Goal: Task Accomplishment & Management: Complete application form

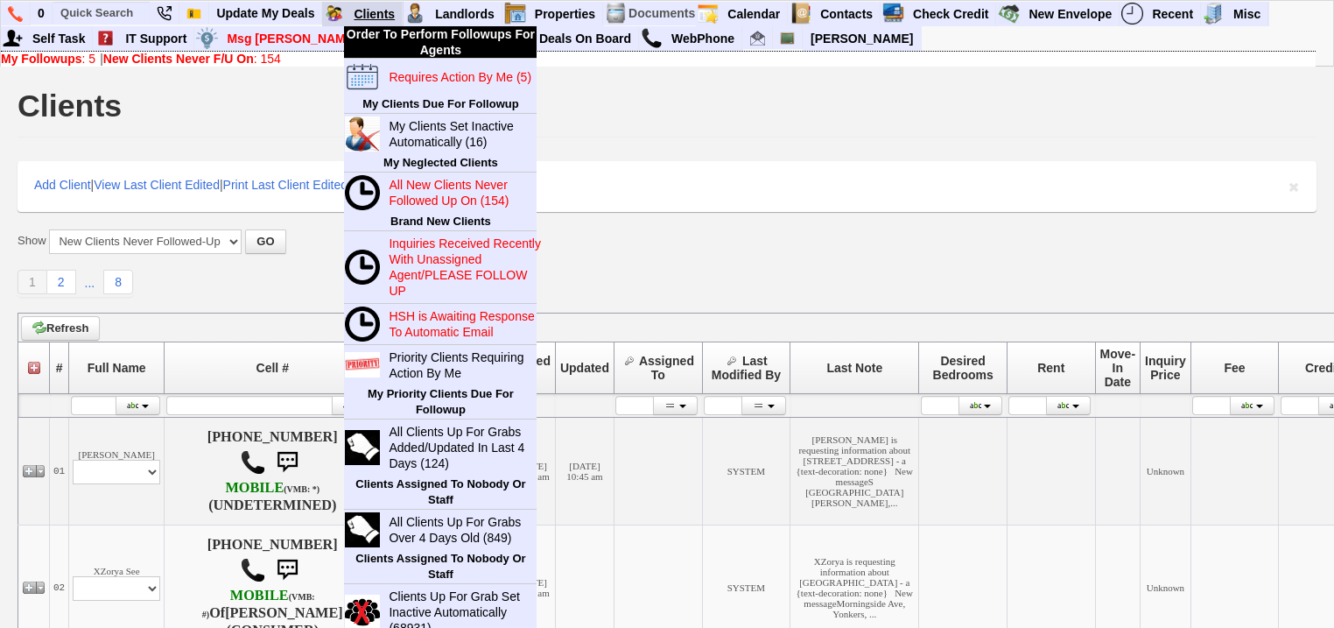
drag, startPoint x: 0, startPoint y: 0, endPoint x: 373, endPoint y: 4, distance: 372.9
click at [373, 4] on link "Clients" at bounding box center [375, 14] width 56 height 23
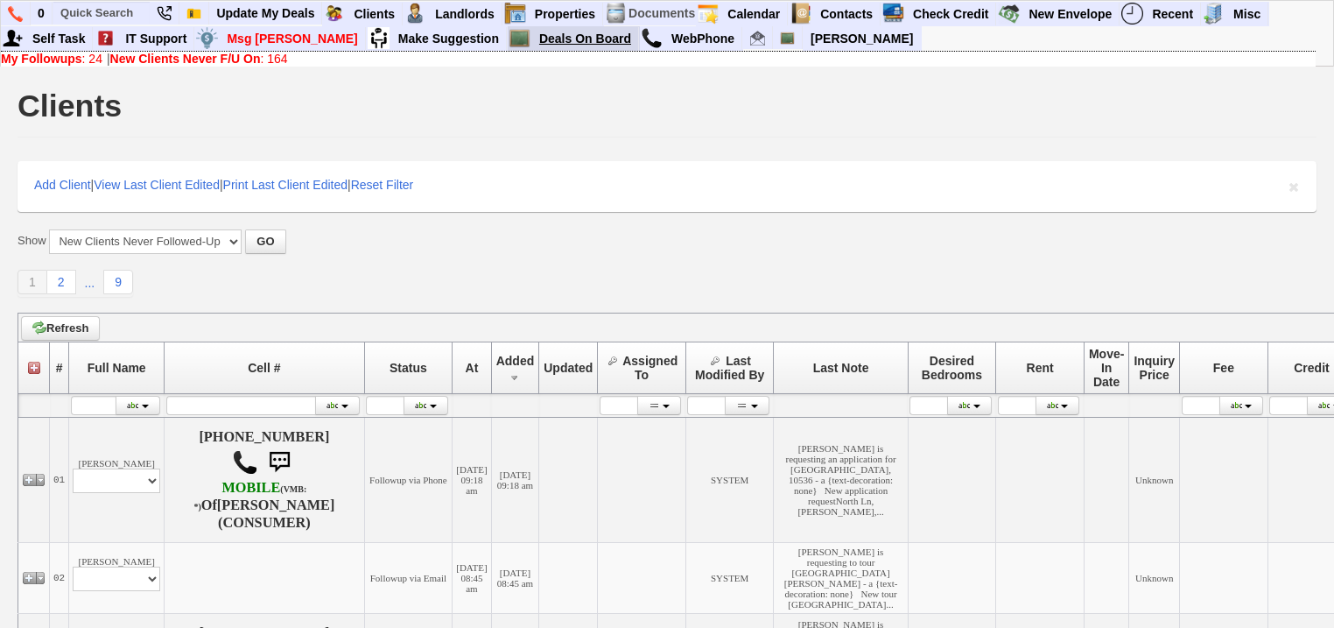
click at [532, 42] on link "Deals On Board" at bounding box center [585, 38] width 107 height 23
click at [261, 59] on b "New Clients Never F/U On" at bounding box center [185, 59] width 151 height 14
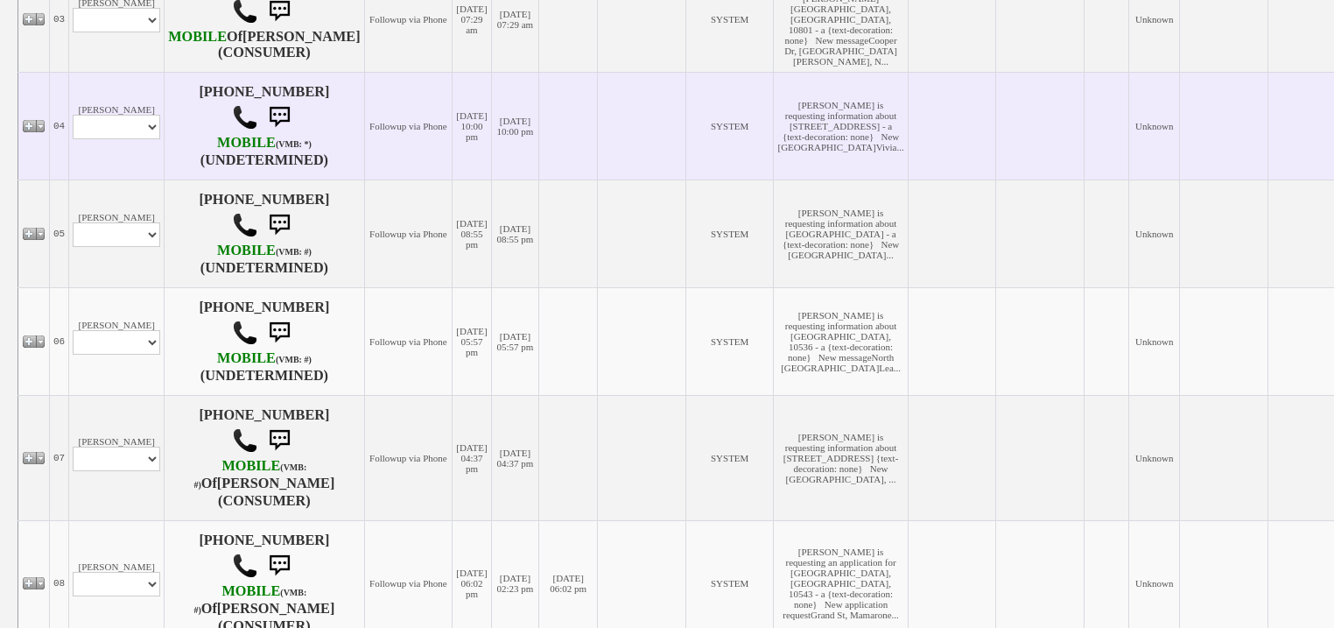
scroll to position [980, 0]
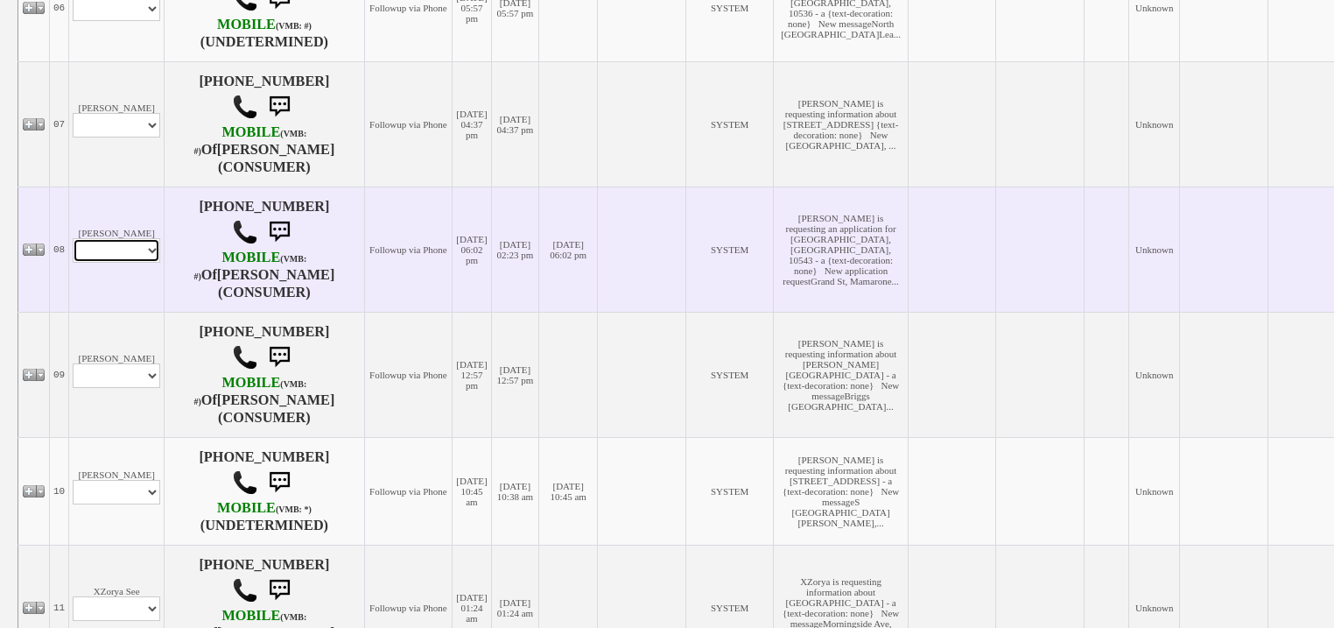
click at [137, 263] on select "Profile Edit Print Email Externally (Will Not Be Tracked In CRM) Closed Deals" at bounding box center [117, 250] width 88 height 25
select select "ChangeURL,/crm/custom/edit_client_form.php?redirect=%2Fcrm%2Fclients.php&id=167…"
click at [73, 263] on select "Profile Edit Print Email Externally (Will Not Be Tracked In CRM) Closed Deals" at bounding box center [117, 250] width 88 height 25
select select
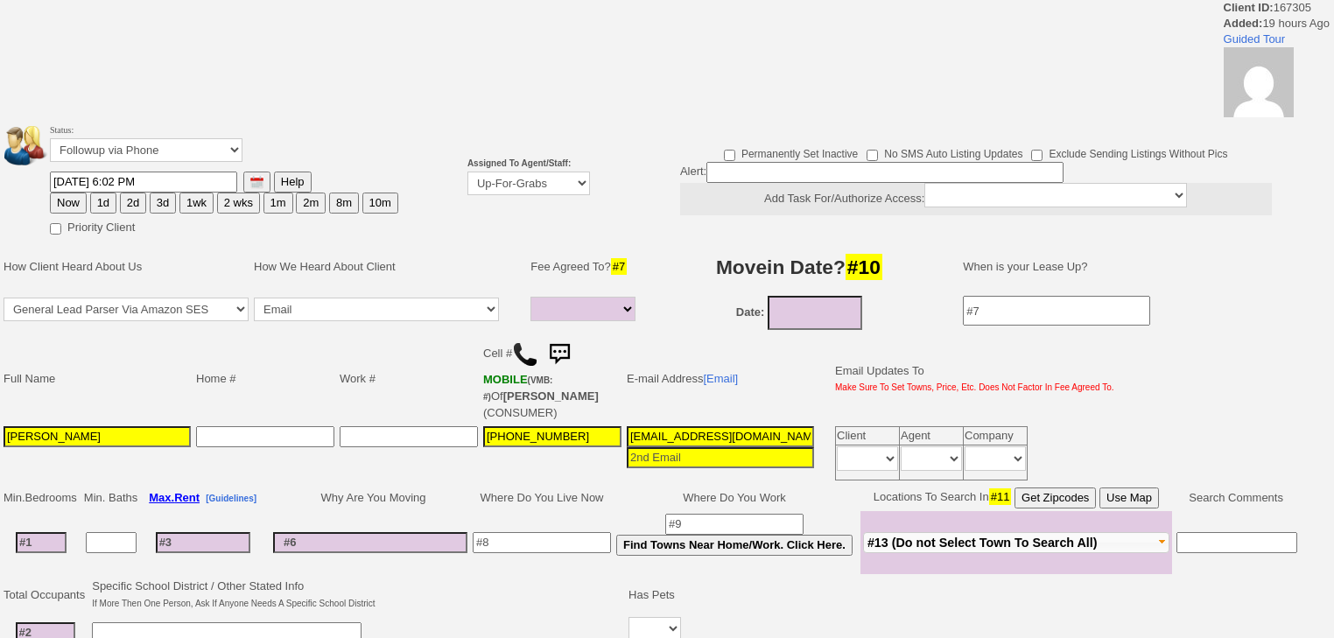
select select
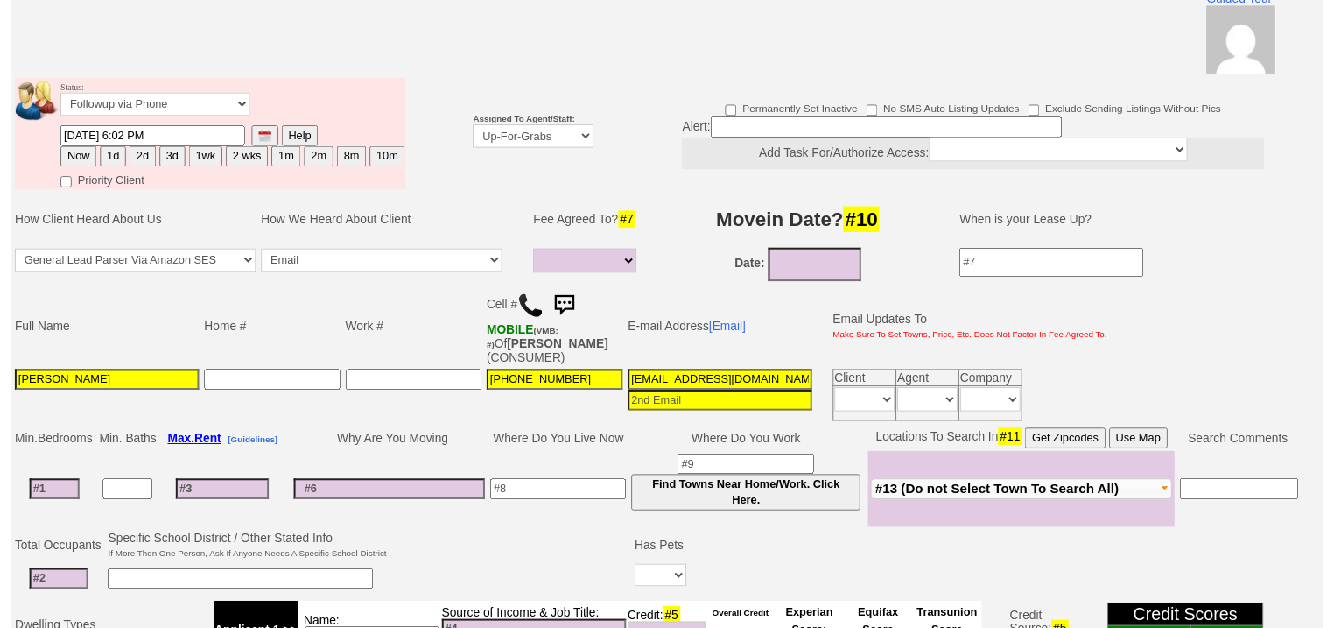
scroll to position [130, 0]
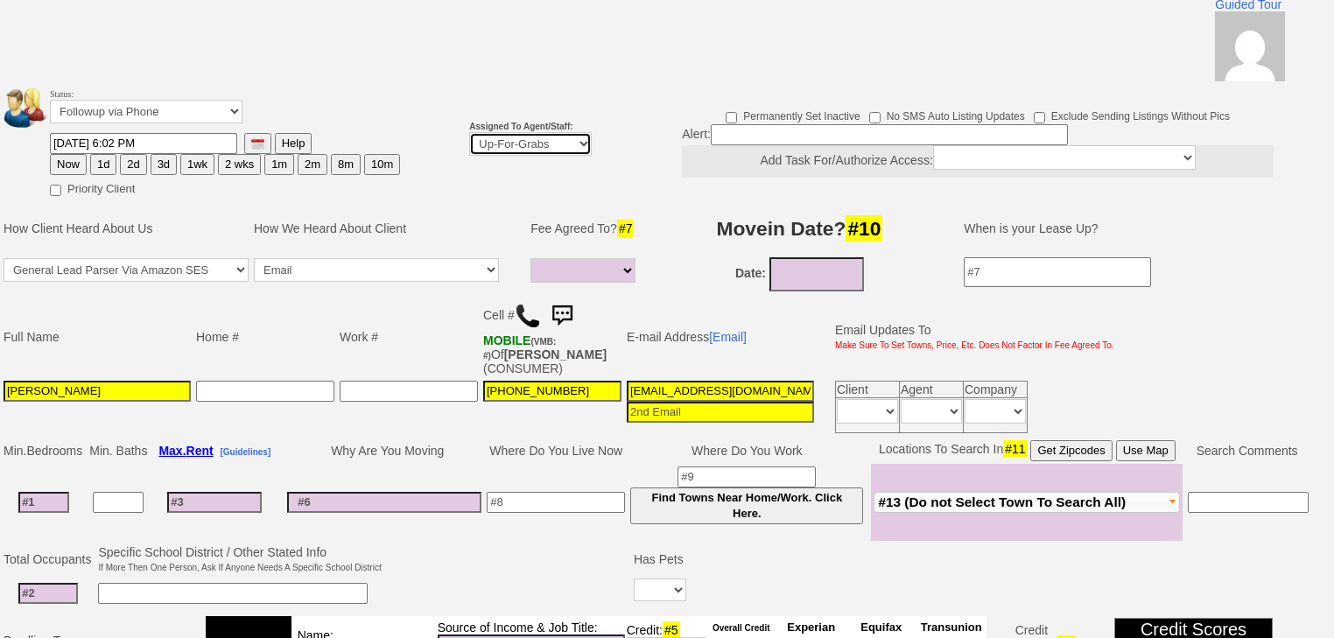
click at [493, 132] on select "Up-For-Grabs ***** STAFF ***** Bob Bruno 914-419-3579 Cristy Liberto 914-486-10…" at bounding box center [530, 144] width 123 height 24
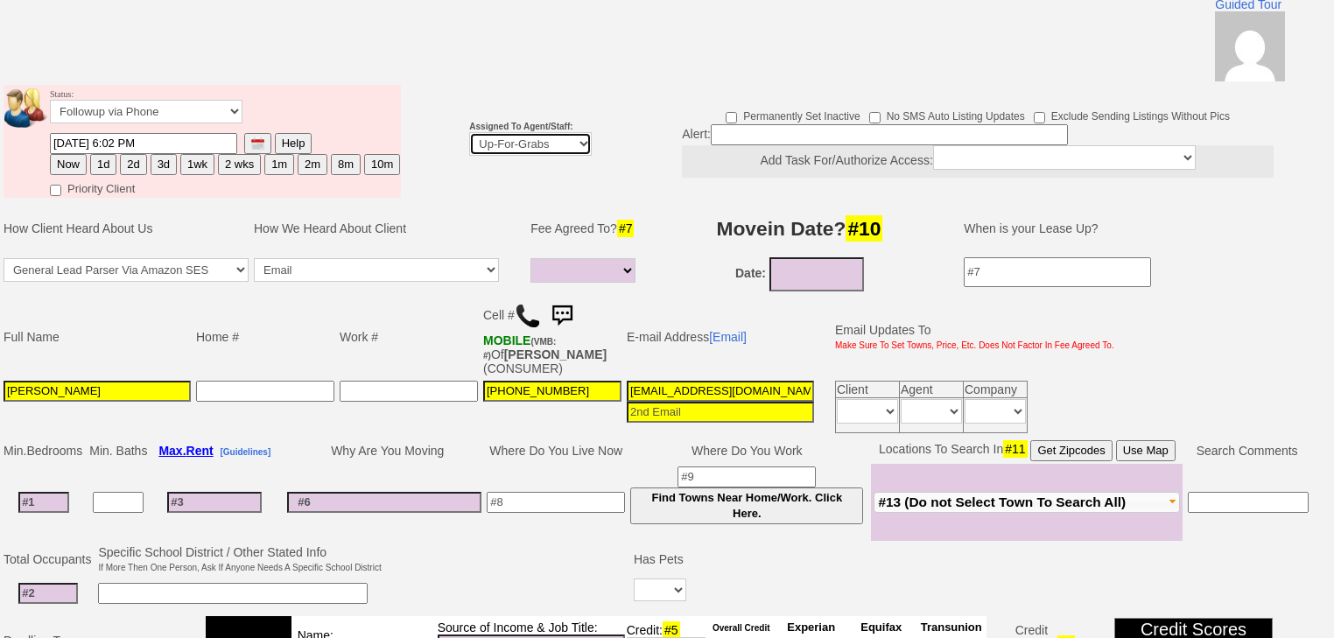
select select "227"
click at [469, 132] on select "Up-For-Grabs ***** STAFF ***** Bob Bruno 914-419-3579 Cristy Liberto 914-486-10…" at bounding box center [530, 144] width 123 height 24
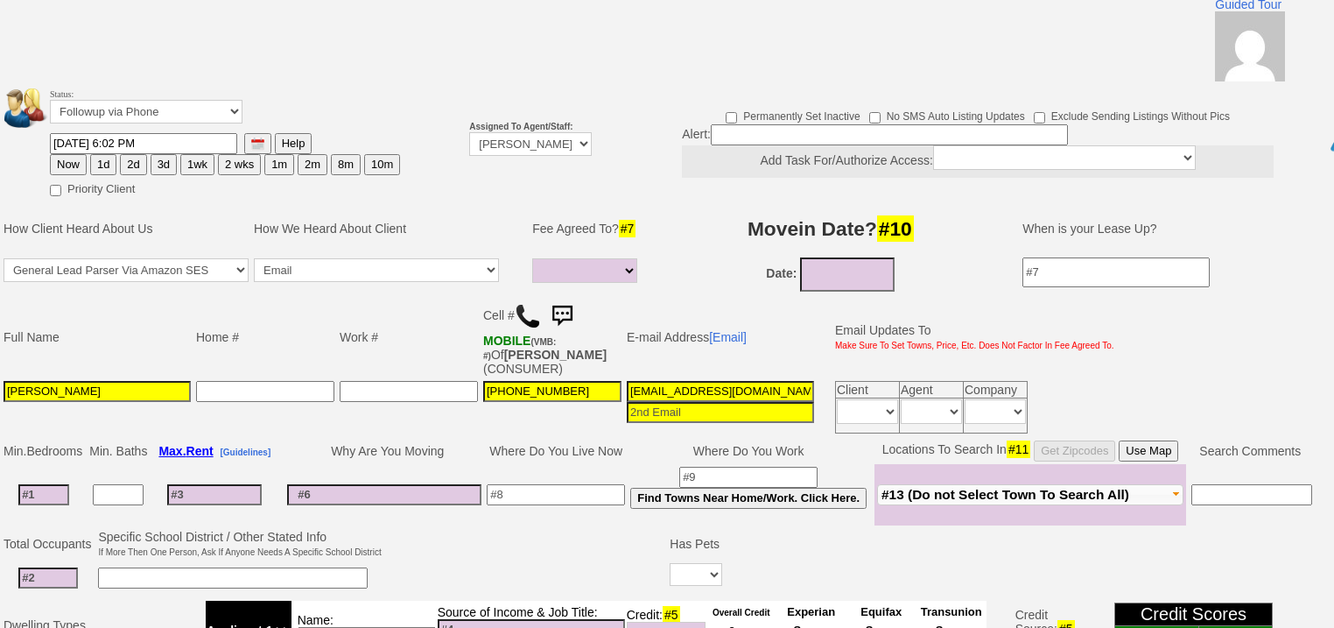
click at [102, 154] on button "1d" at bounding box center [103, 164] width 26 height 21
type input "[DATE] 10:09 AM"
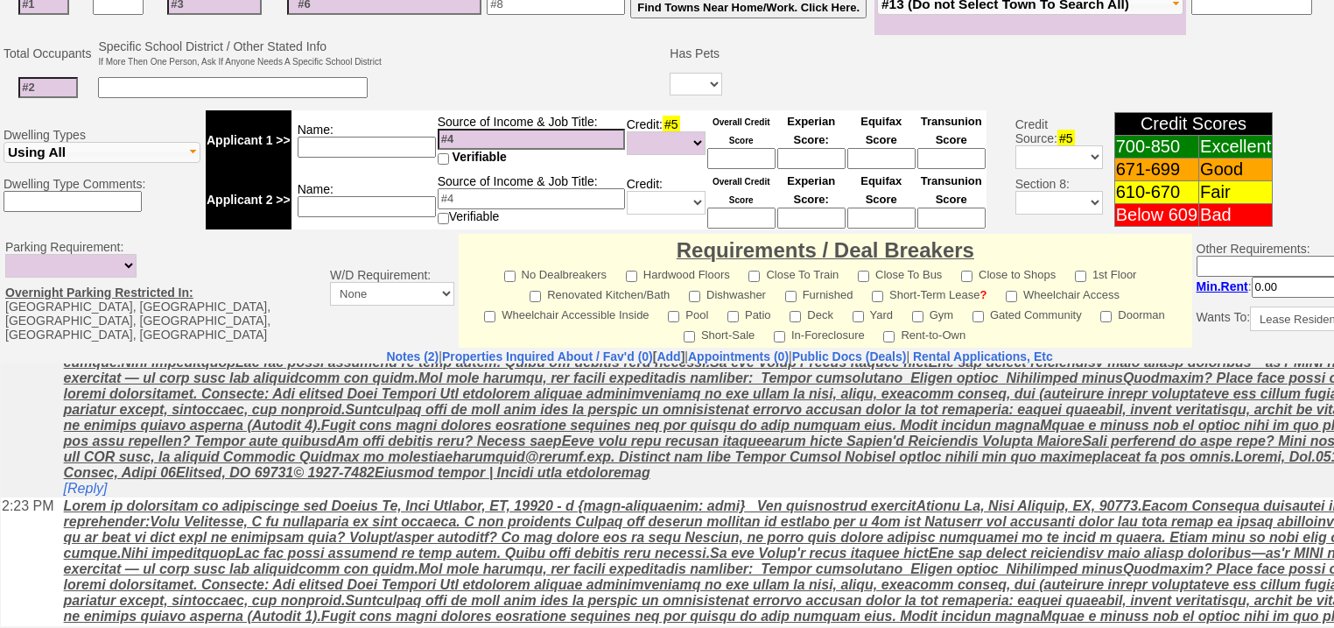
scroll to position [155, 0]
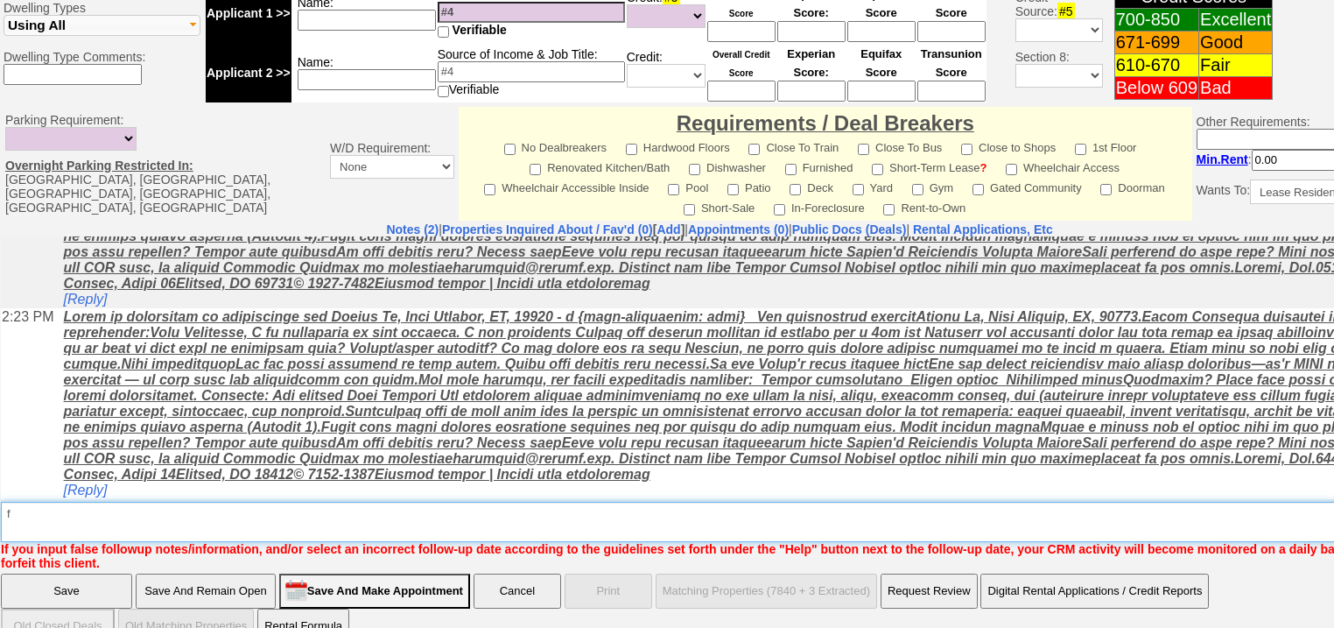
type textarea "f"
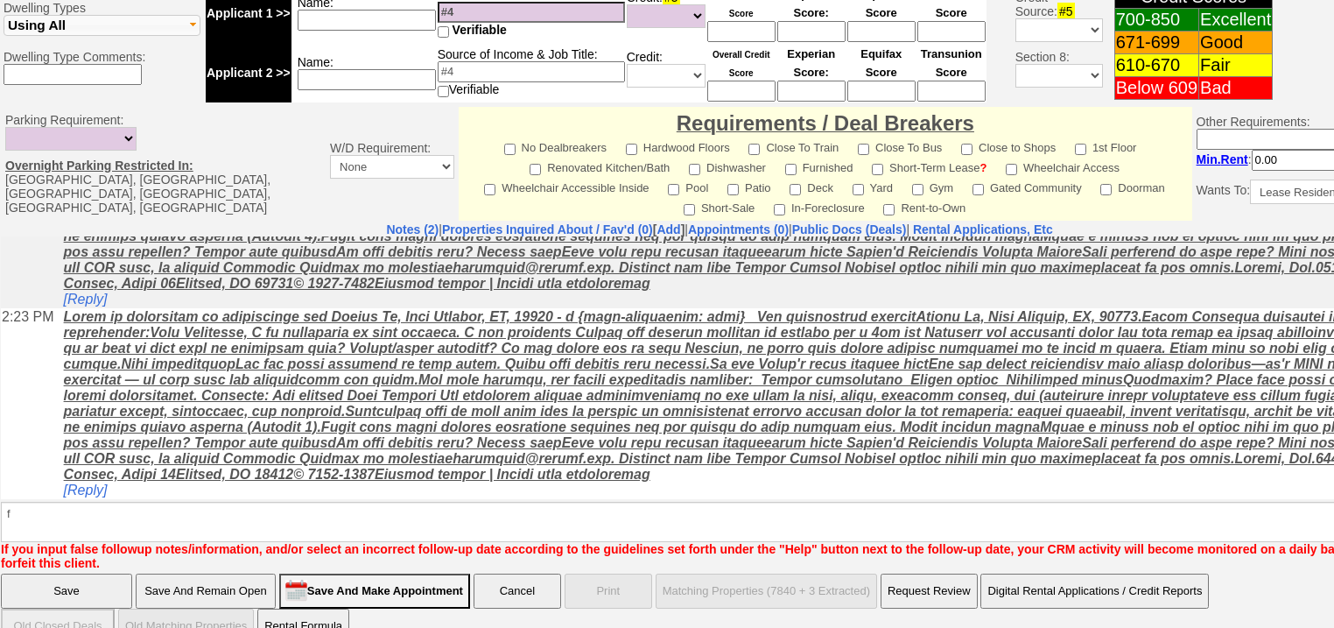
click at [50, 573] on input "Save" at bounding box center [66, 590] width 131 height 35
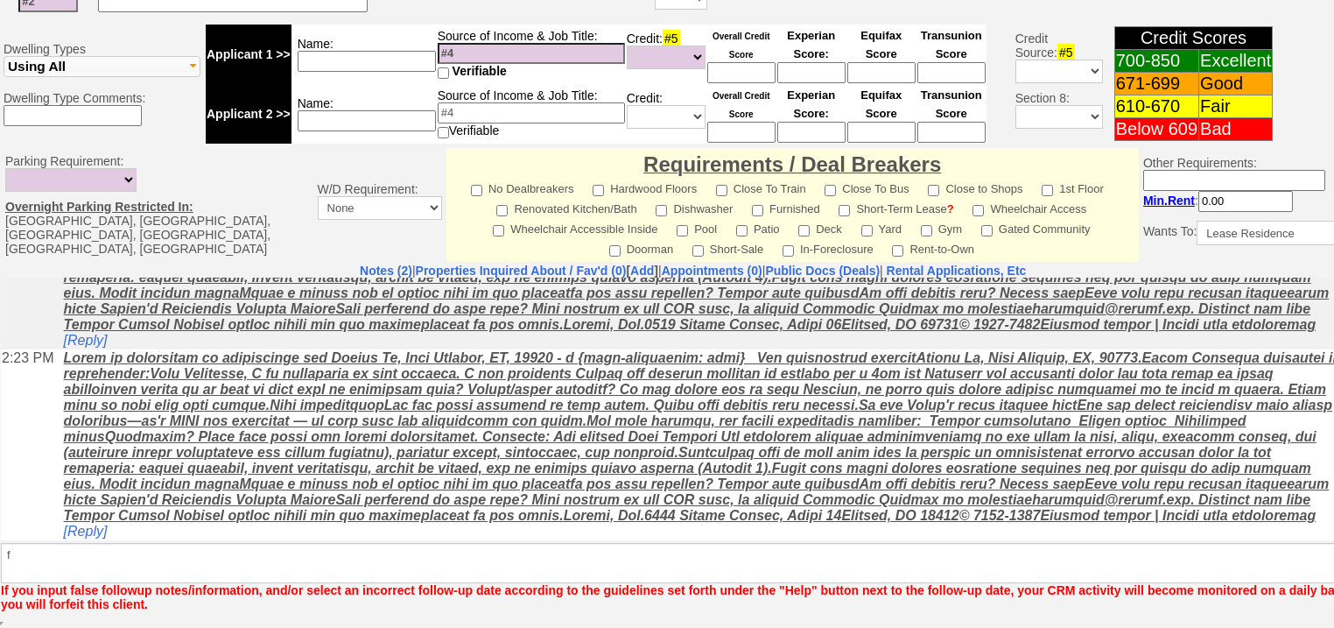
scroll to position [683, 0]
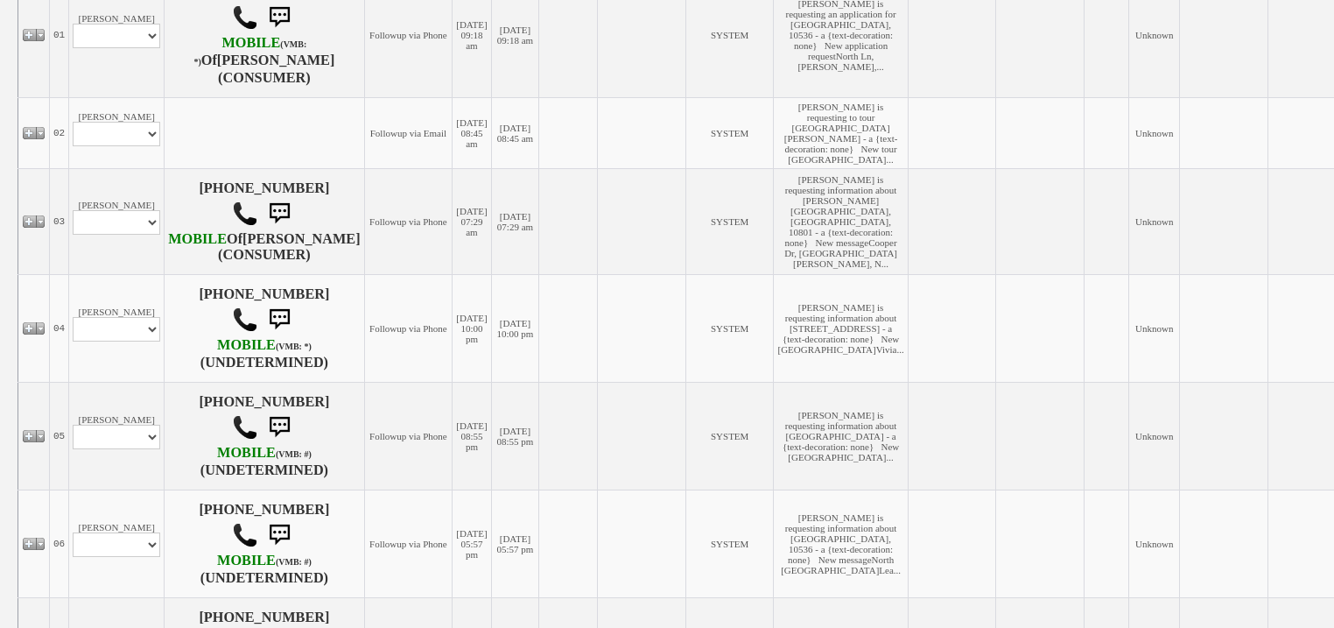
scroll to position [420, 0]
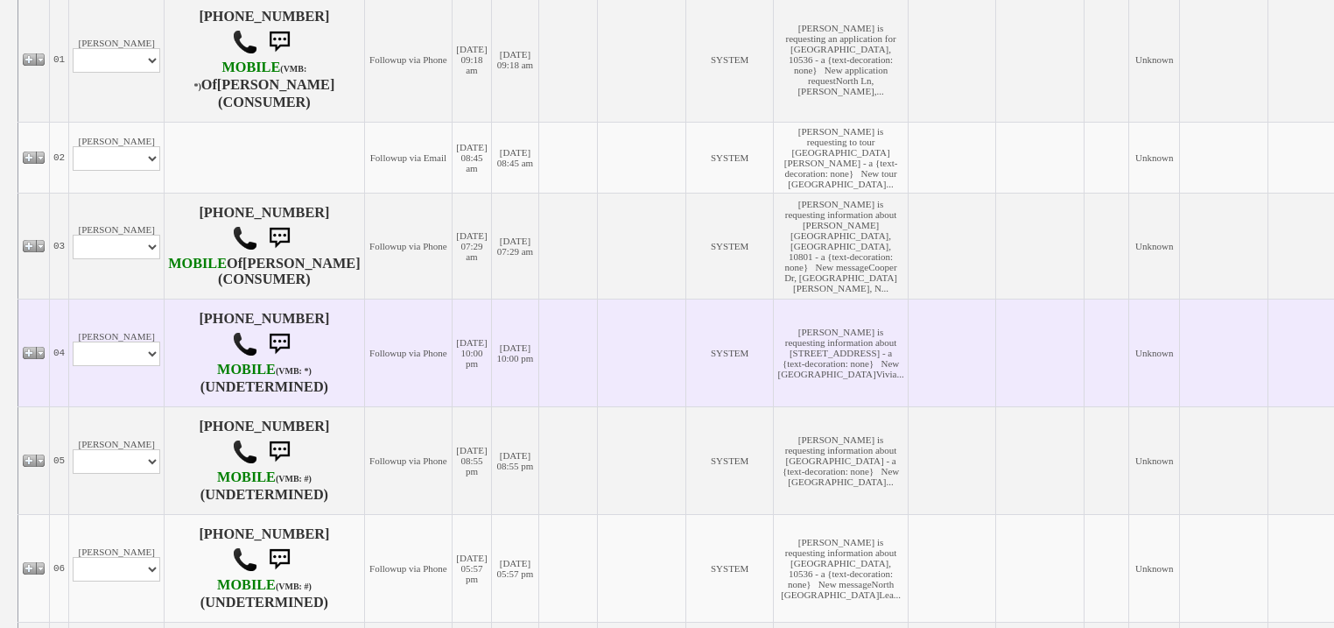
click at [123, 406] on td "Viviana orellana Profile Edit Print Email Externally (Will Not Be Tracked In CR…" at bounding box center [116, 352] width 95 height 108
click at [127, 366] on select "Profile Edit Print Email Externally (Will Not Be Tracked In CRM) Closed Deals" at bounding box center [117, 353] width 88 height 25
select select "ChangeURL,/crm/custom/edit_client_form.php?redirect=%2Fcrm%2Fclients.php&id=167…"
click at [73, 366] on select "Profile Edit Print Email Externally (Will Not Be Tracked In CRM) Closed Deals" at bounding box center [117, 353] width 88 height 25
select select
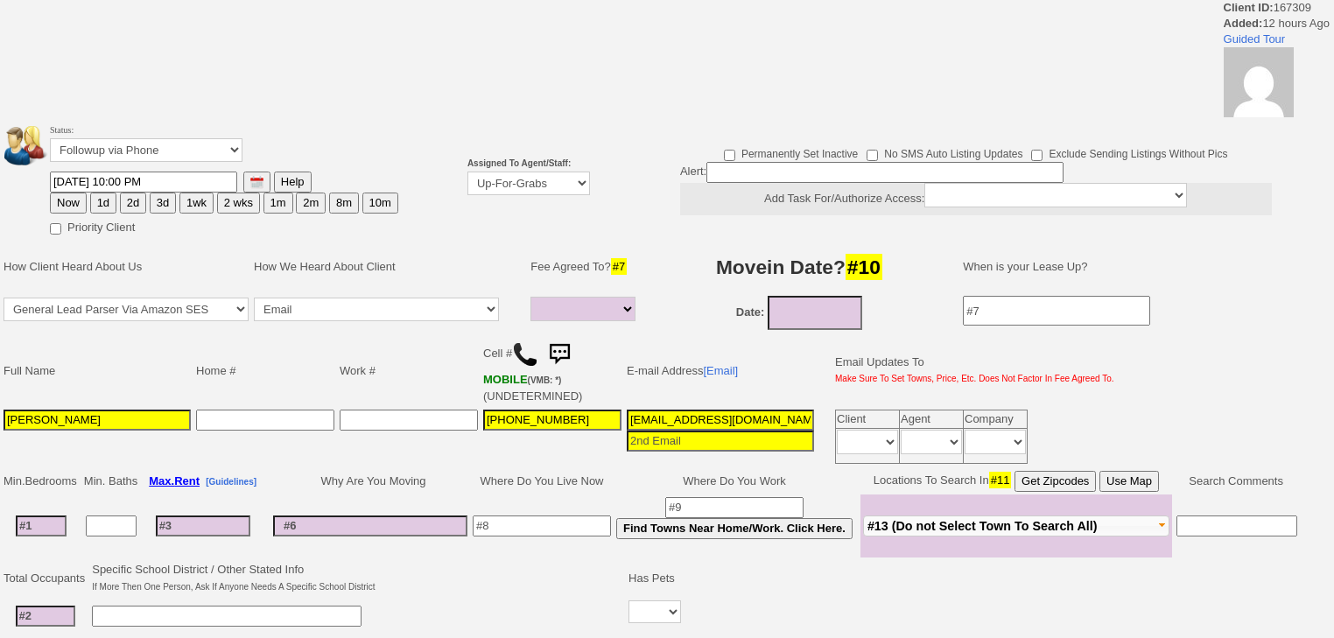
select select
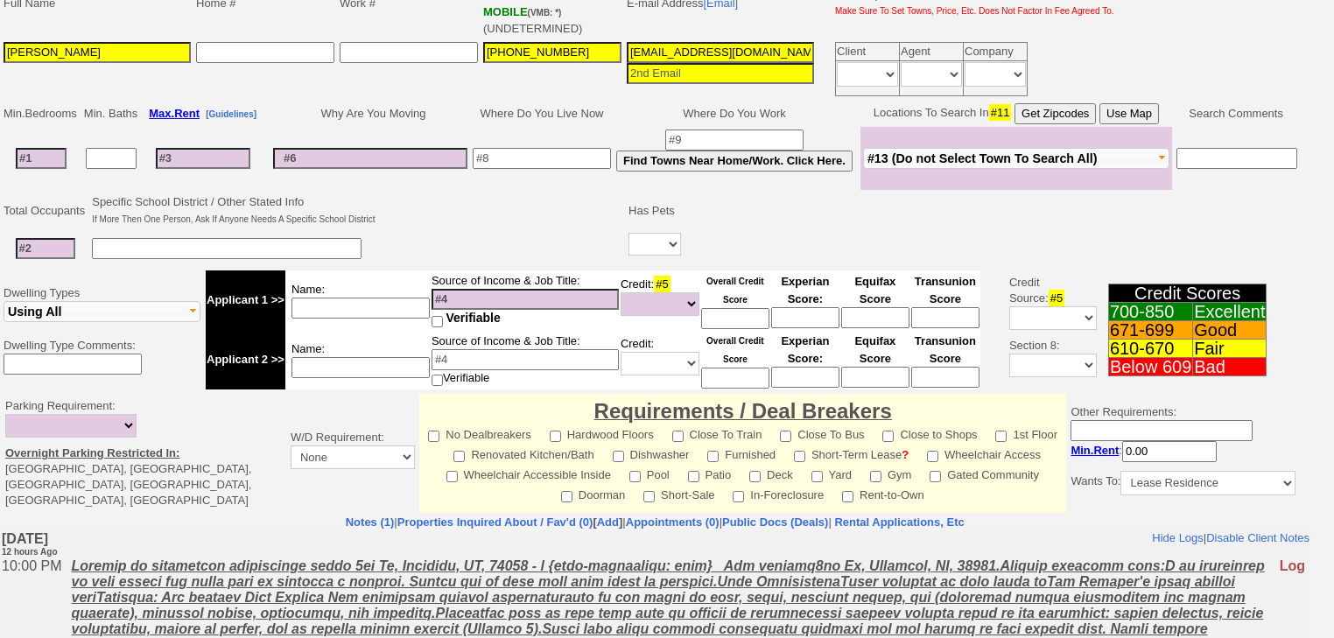
scroll to position [140, 0]
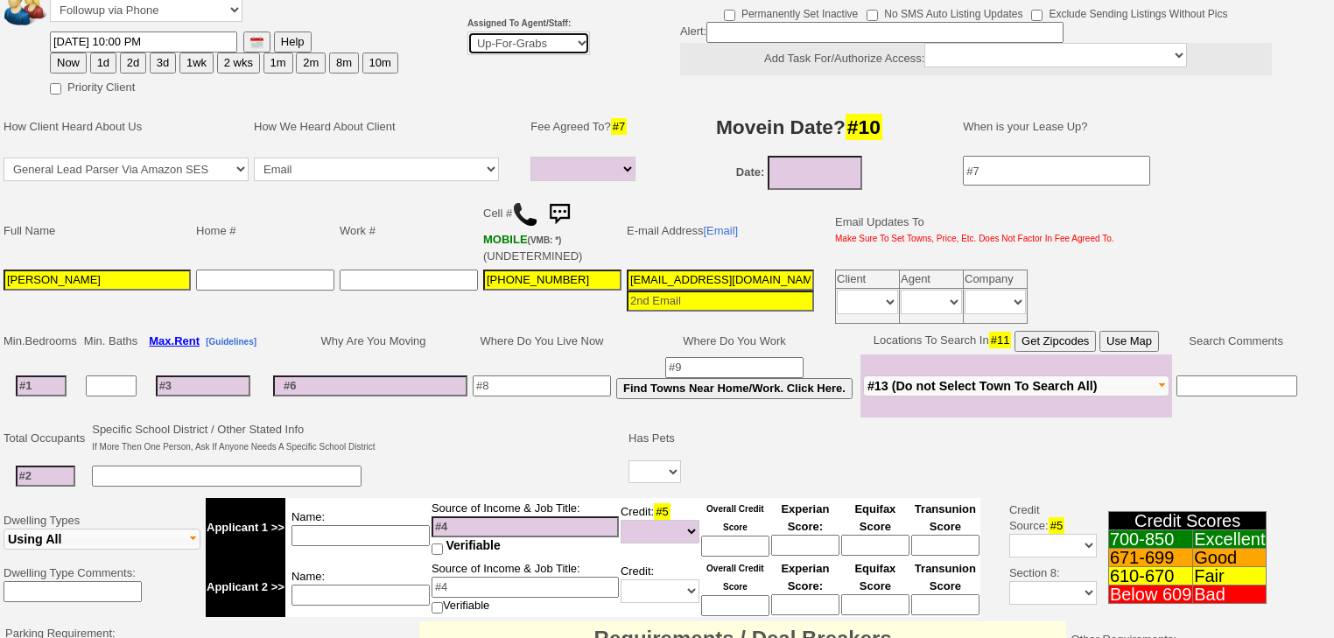
click at [558, 48] on select "Up-For-Grabs ***** STAFF ***** Bob Bruno 914-419-3579 Cristy Liberto 914-486-10…" at bounding box center [528, 44] width 123 height 24
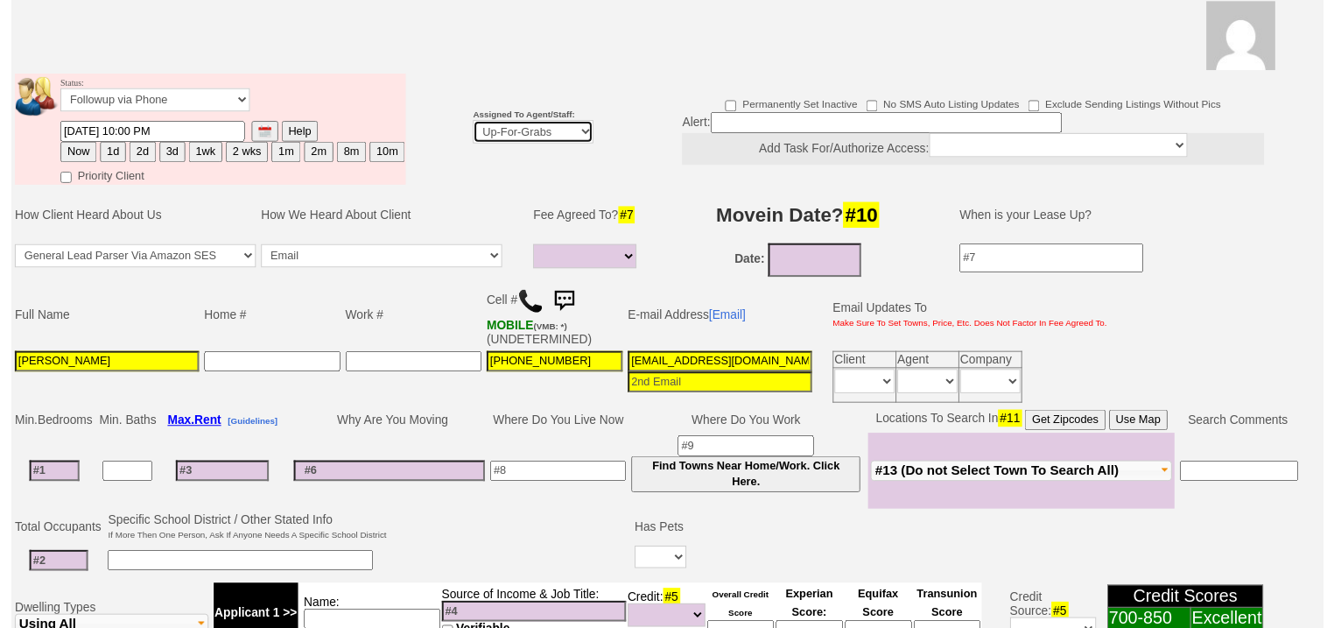
scroll to position [209, 0]
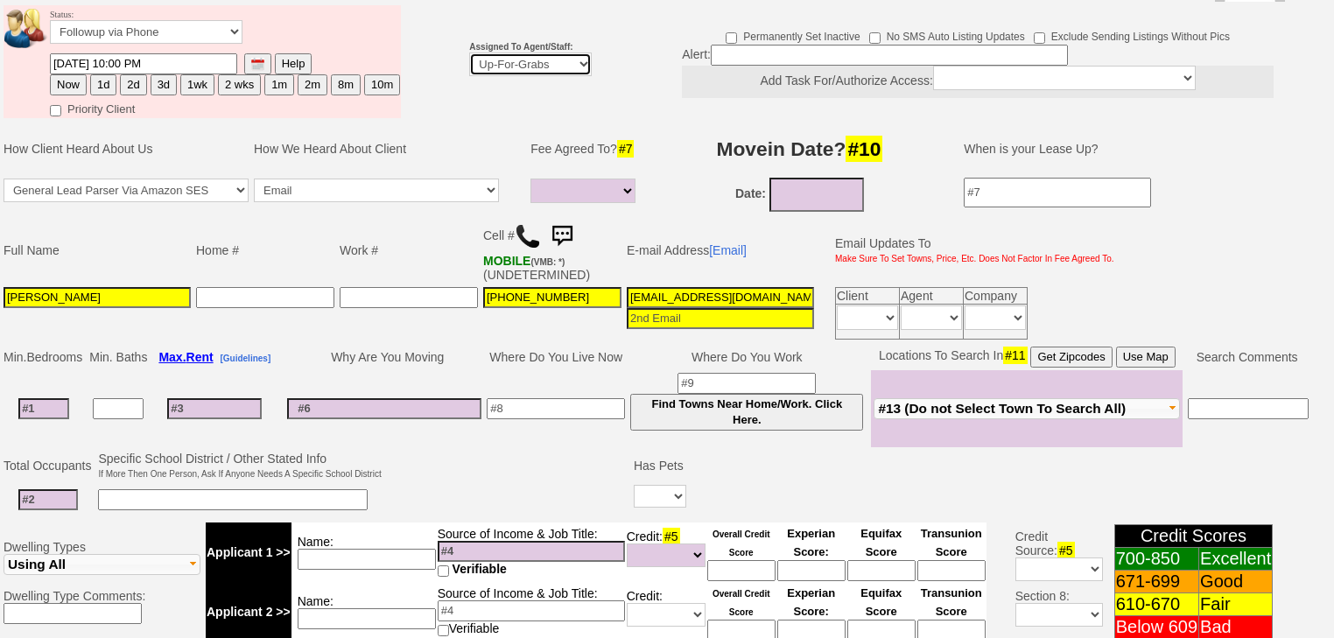
select select "227"
click at [469, 53] on select "Up-For-Grabs ***** STAFF ***** Bob Bruno 914-419-3579 Cristy Liberto 914-486-10…" at bounding box center [530, 65] width 123 height 24
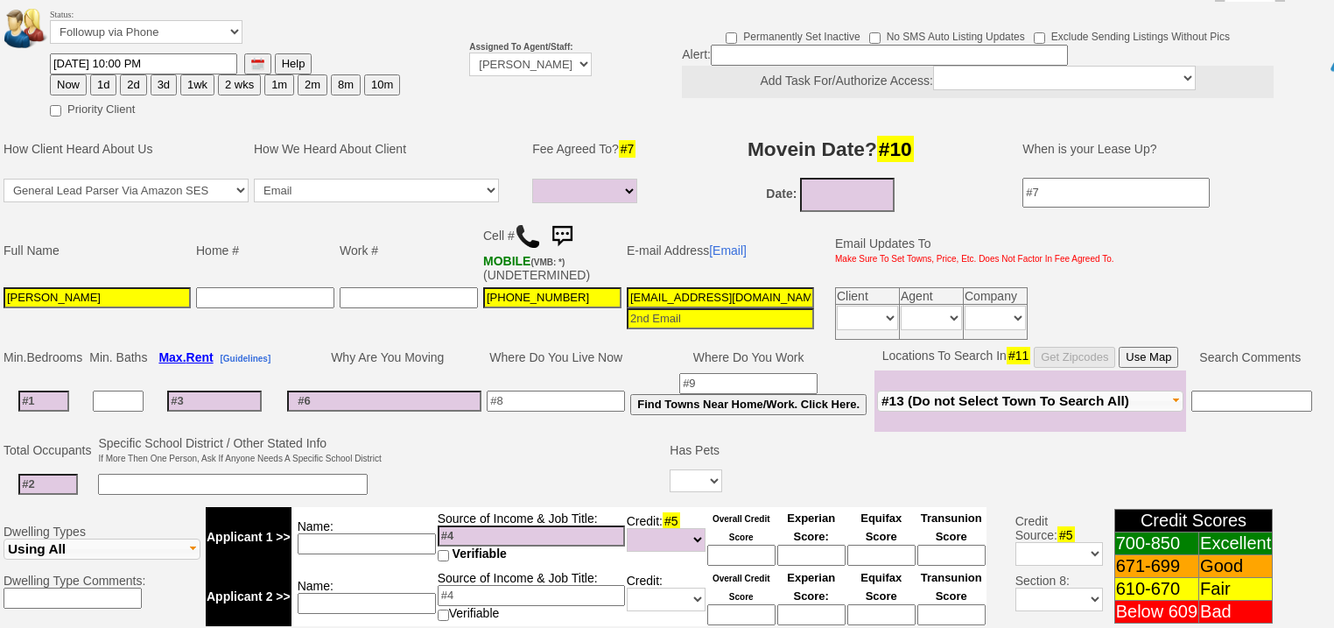
click at [102, 74] on button "1d" at bounding box center [103, 84] width 26 height 21
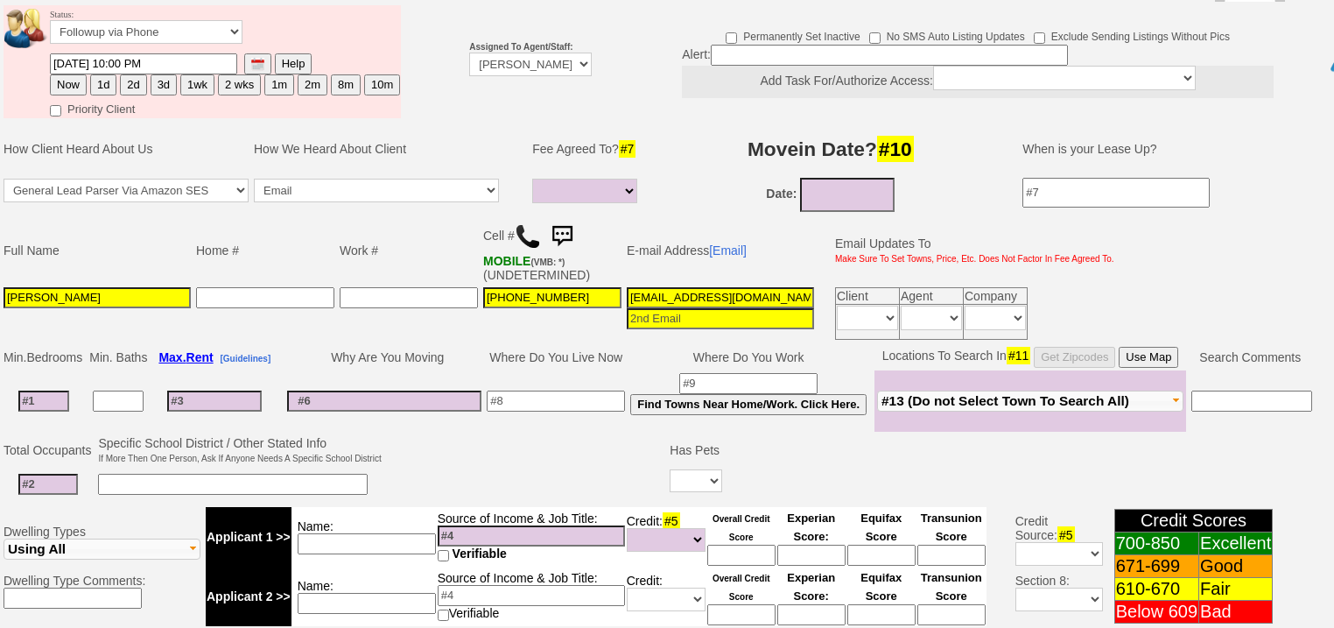
type input "[DATE] 10:09 AM"
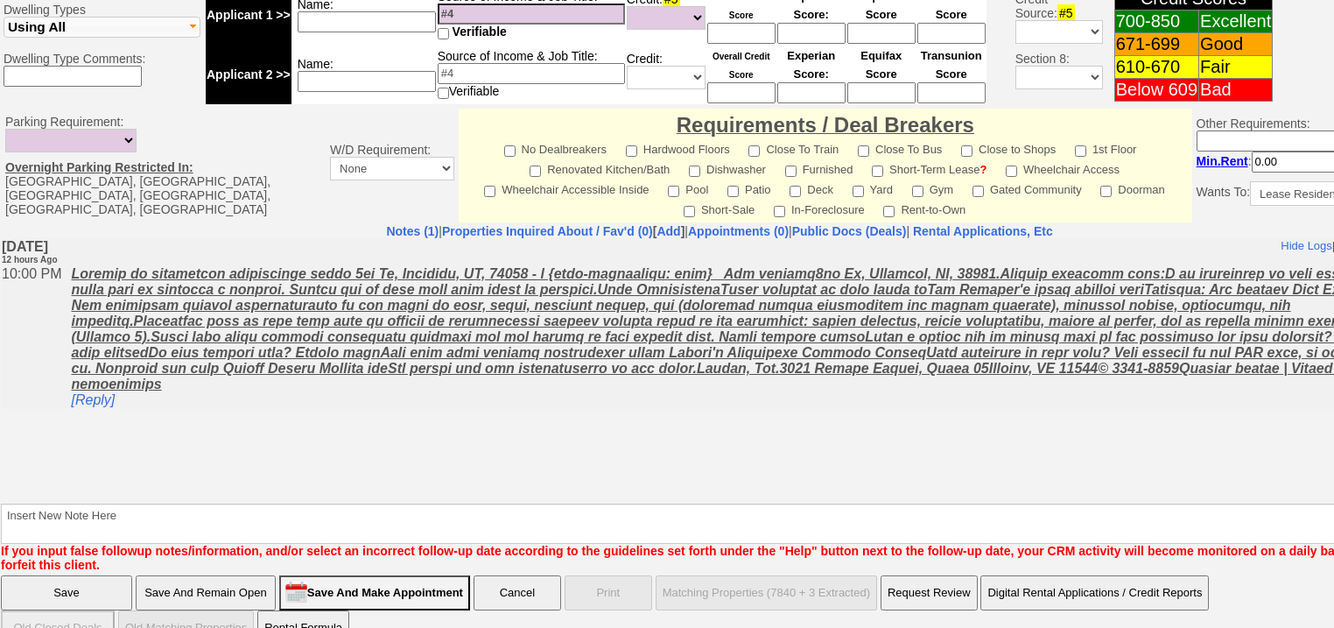
scroll to position [732, 0]
click at [98, 502] on textarea "Insert New Note Here" at bounding box center [726, 522] width 1450 height 40
type textarea "f"
click at [28, 574] on input "Save" at bounding box center [66, 591] width 131 height 35
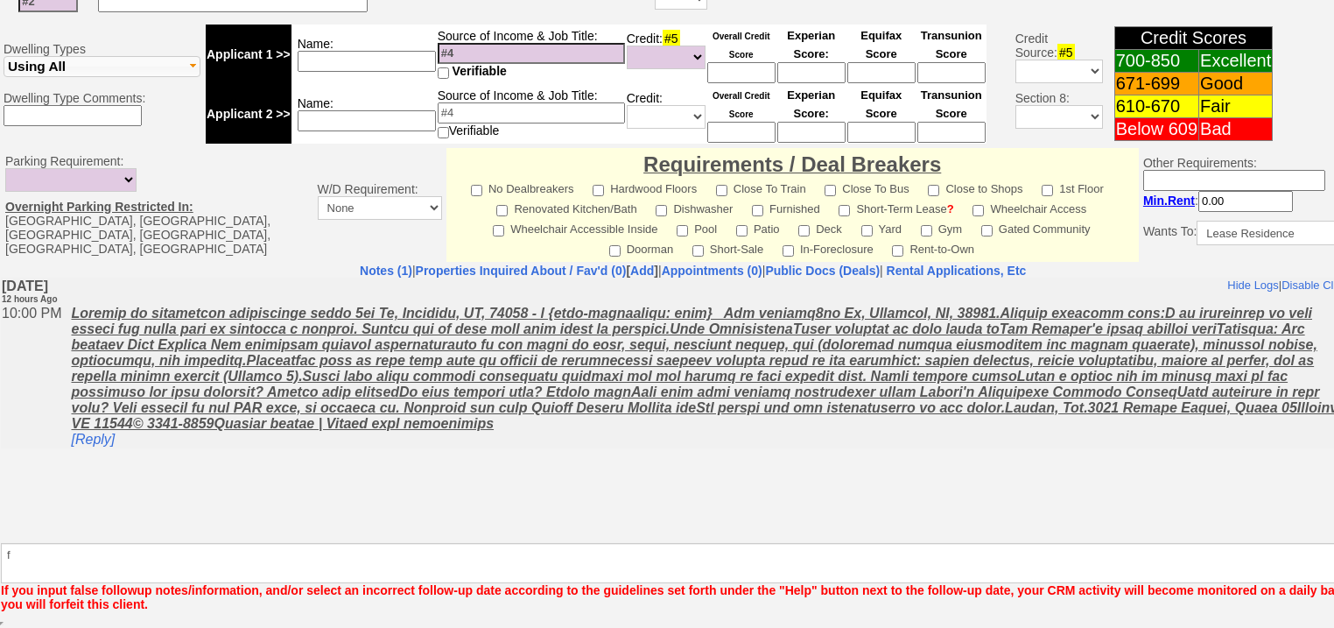
scroll to position [669, 0]
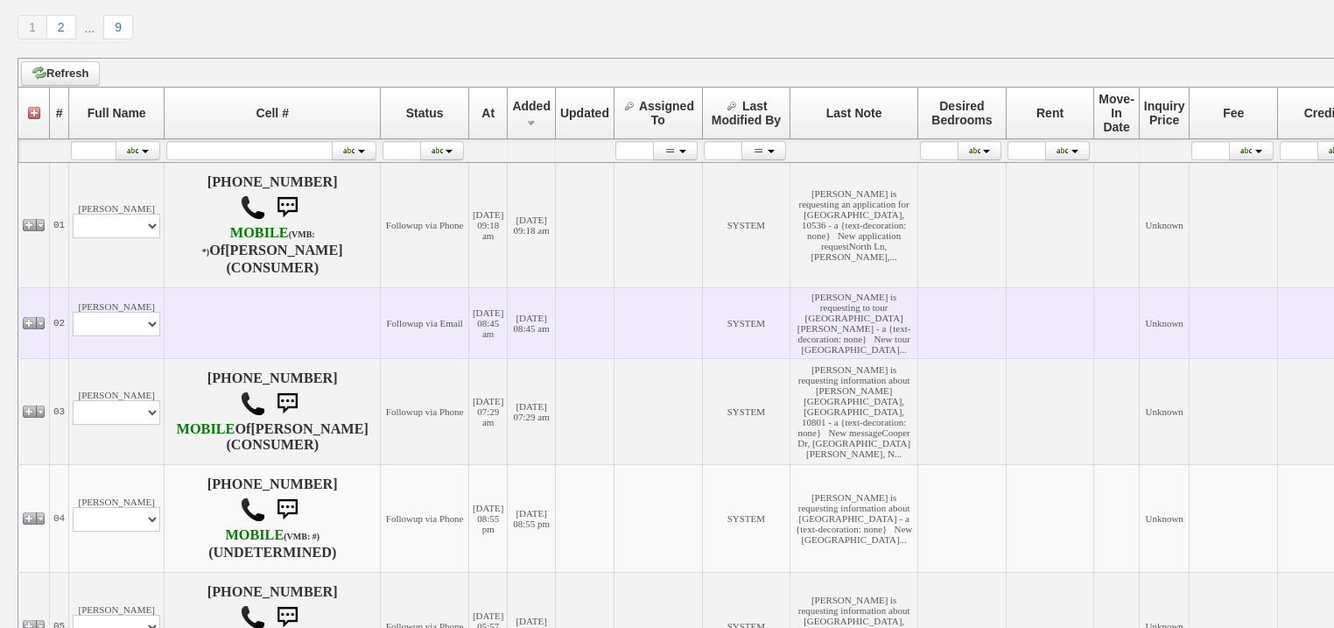
scroll to position [280, 0]
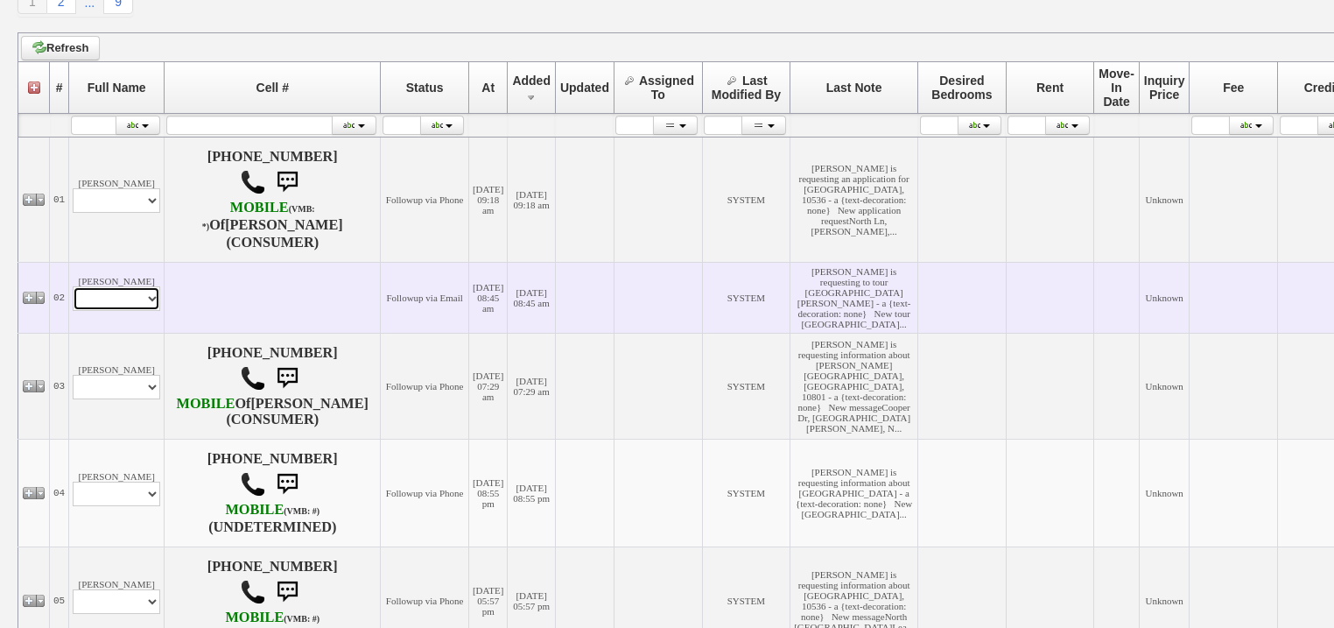
click at [145, 311] on select "Profile Edit Print Email Externally (Will Not Be Tracked In CRM) Closed Deals" at bounding box center [117, 298] width 88 height 25
select select "ChangeURL,/crm/custom/edit_client_form.php?redirect=%2Fcrm%2Fclients.php&id=167…"
click at [73, 311] on select "Profile Edit Print Email Externally (Will Not Be Tracked In CRM) Closed Deals" at bounding box center [117, 298] width 88 height 25
select select
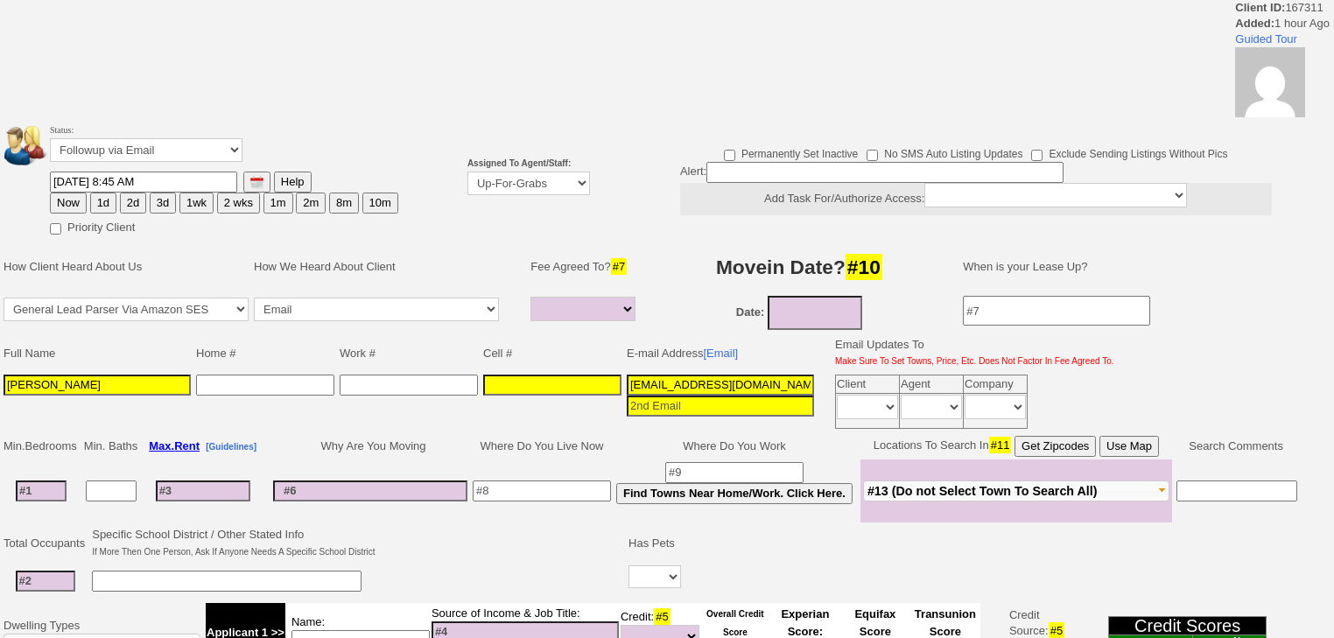
select select
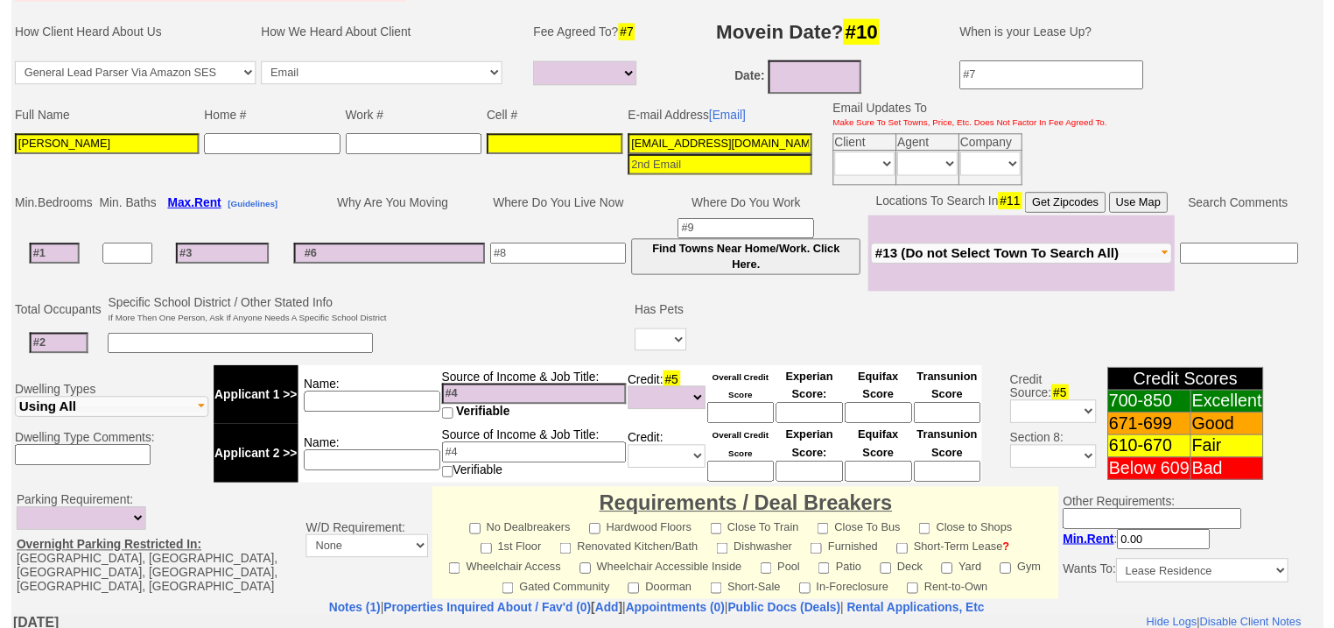
scroll to position [140, 0]
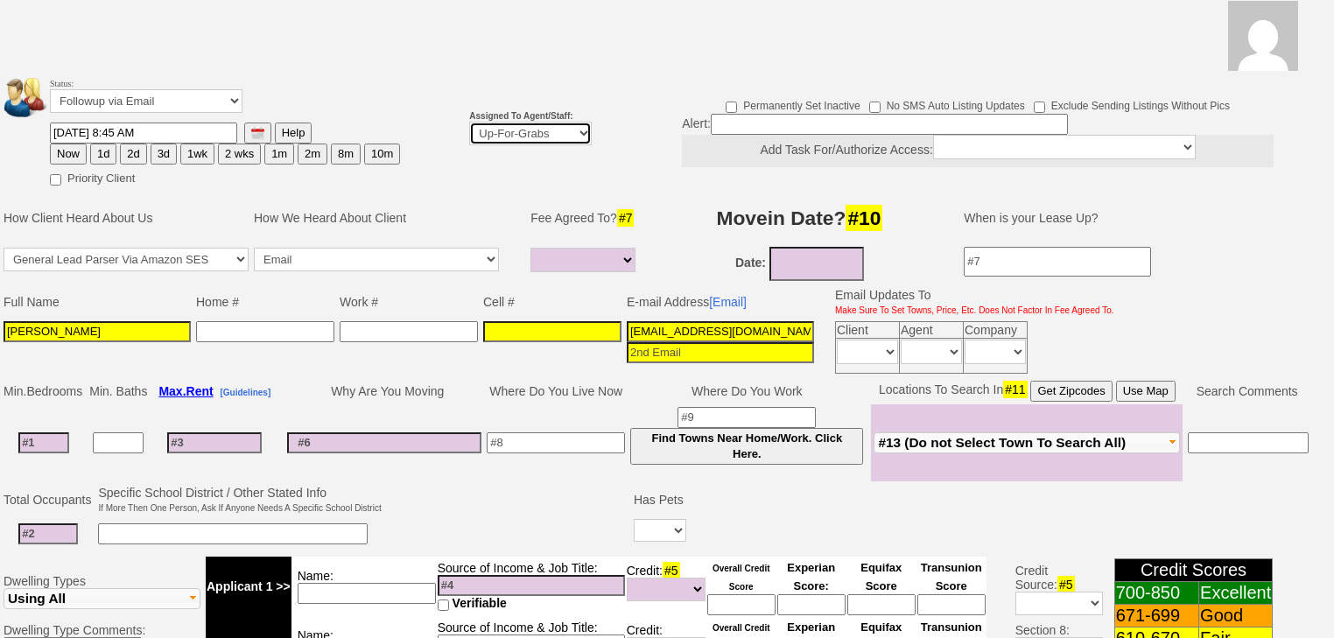
click at [550, 122] on select "Up-For-Grabs ***** STAFF ***** [PERSON_NAME] [PHONE_NUMBER] [PERSON_NAME] [PHON…" at bounding box center [530, 134] width 123 height 24
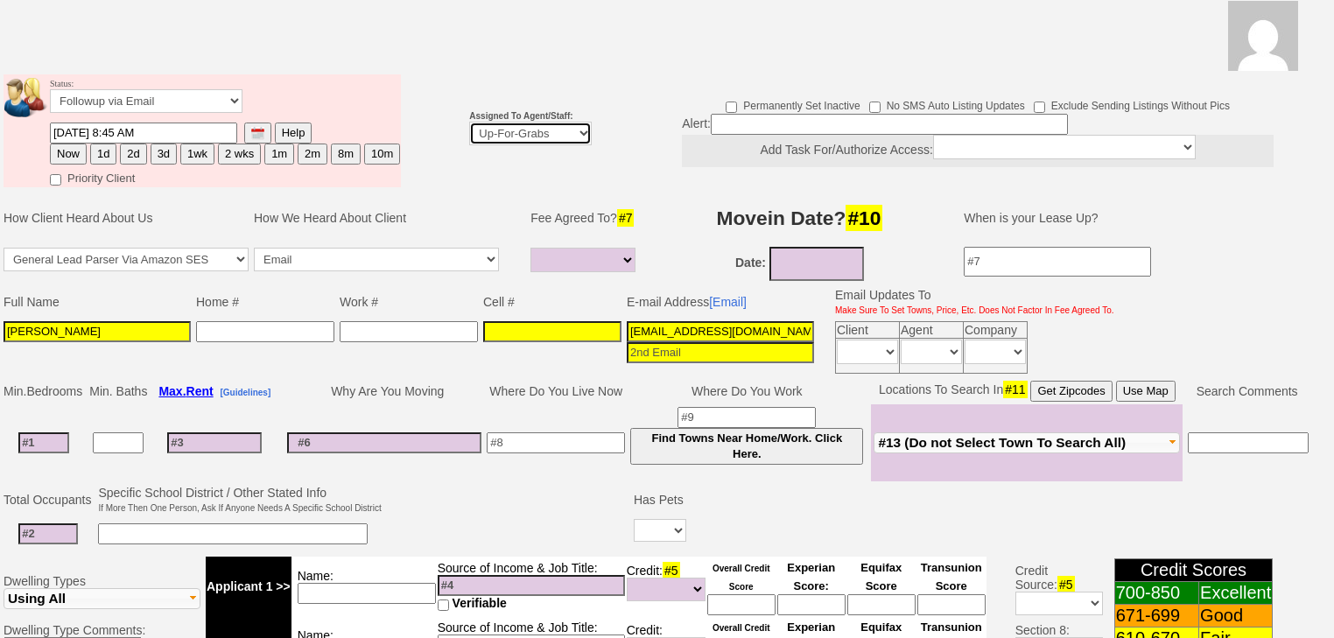
select select "227"
click at [469, 122] on select "Up-For-Grabs ***** STAFF ***** [PERSON_NAME] [PHONE_NUMBER] [PERSON_NAME] [PHON…" at bounding box center [530, 134] width 123 height 24
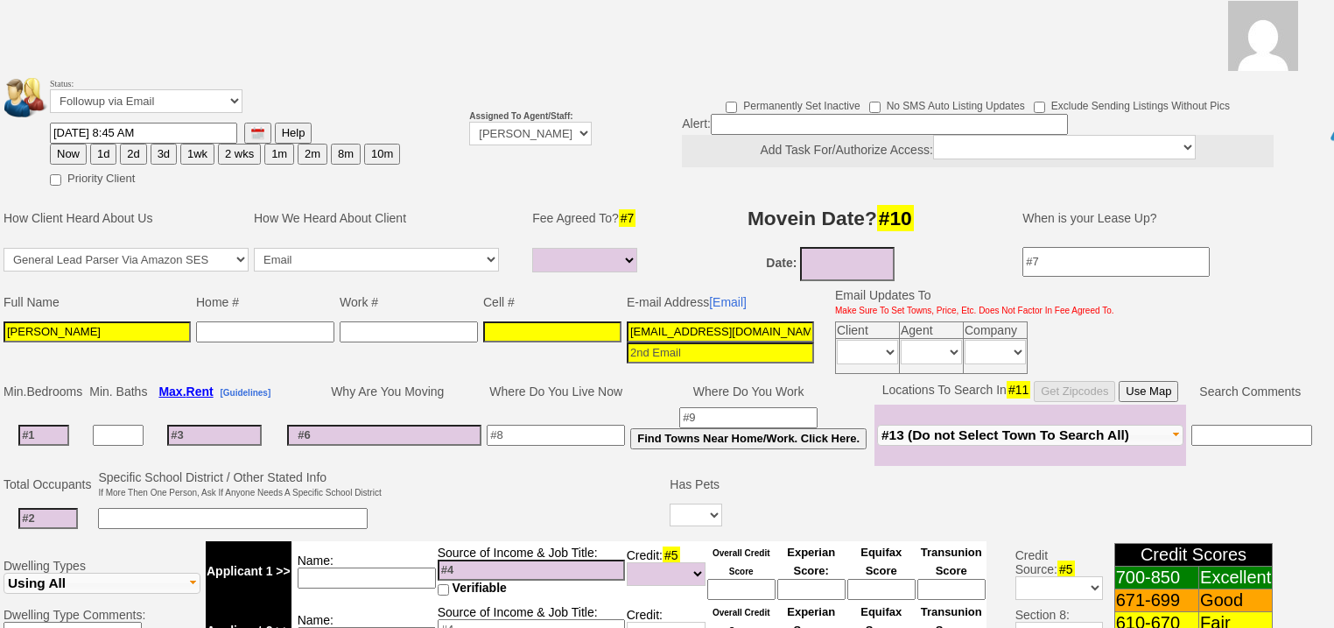
click at [98, 123] on input "[DATE] 8:45 AM" at bounding box center [143, 133] width 187 height 21
click at [98, 144] on button "1d" at bounding box center [103, 154] width 26 height 21
type input "[DATE] 10:09 AM"
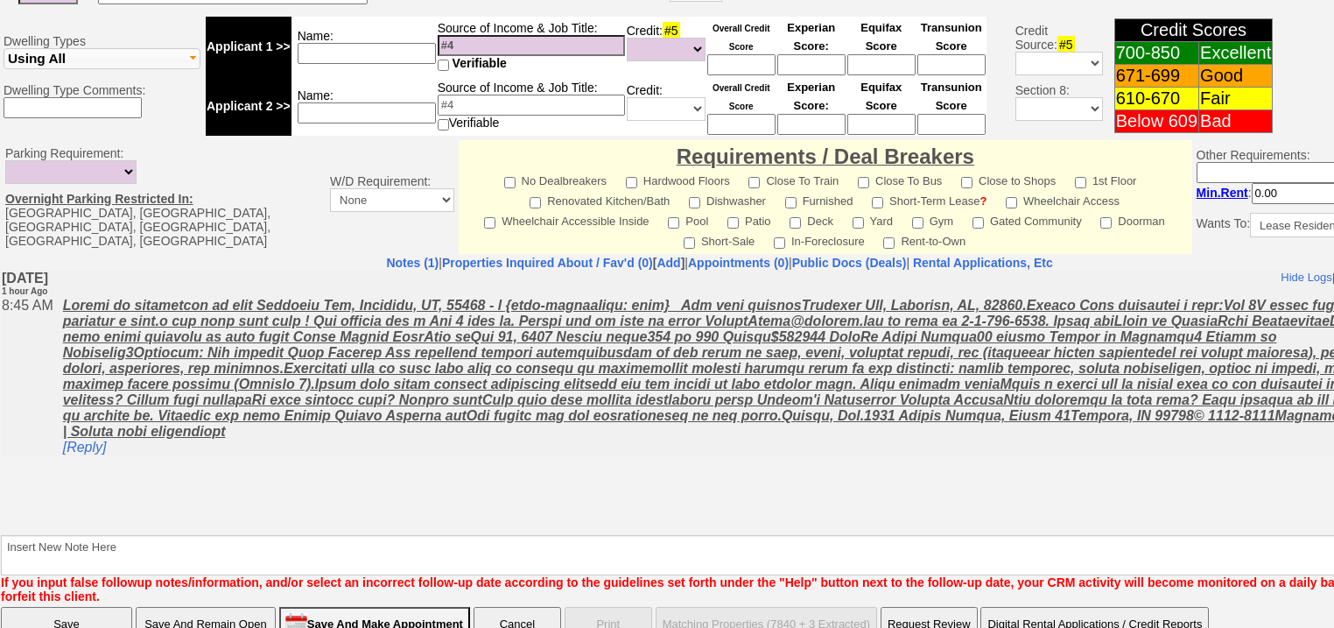
scroll to position [697, 0]
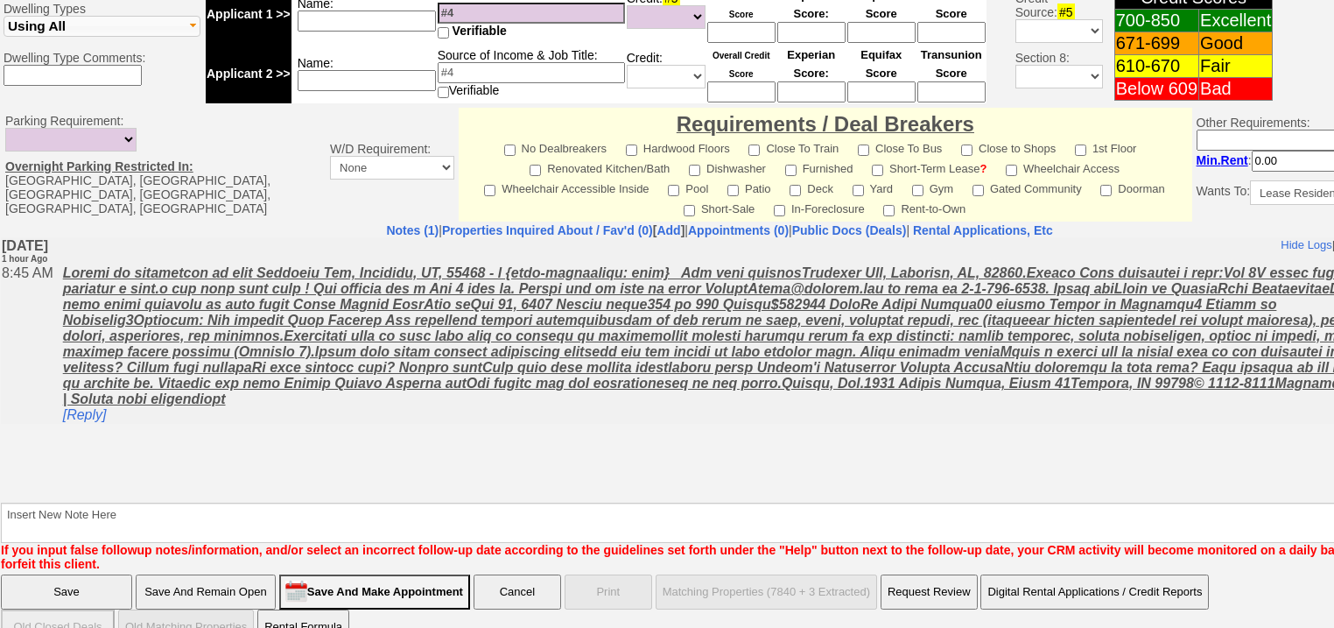
click at [1, 497] on td "Notes (1) | Properties Inquired About / Fav'd (0) [ Add ] | Appointments (0) | …" at bounding box center [719, 396] width 1439 height 349
click at [11, 502] on textarea "Insert New Note Here" at bounding box center [726, 522] width 1450 height 40
type textarea "f"
click at [4, 574] on input "Save" at bounding box center [66, 591] width 131 height 35
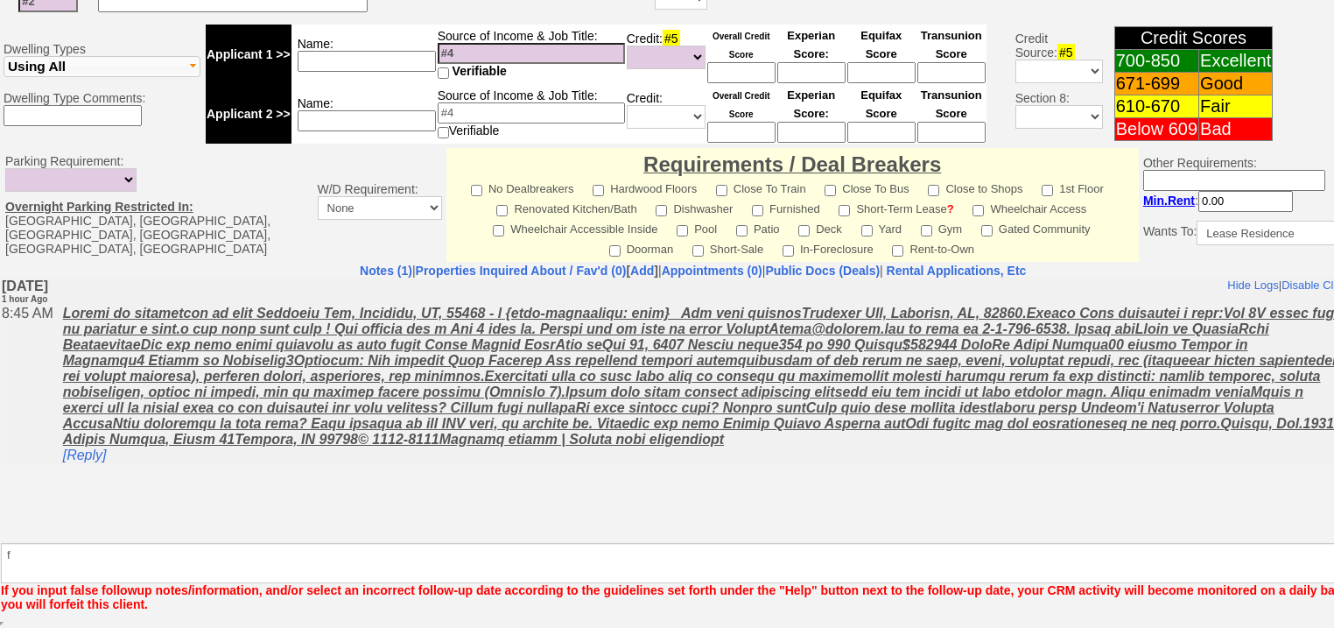
scroll to position [634, 0]
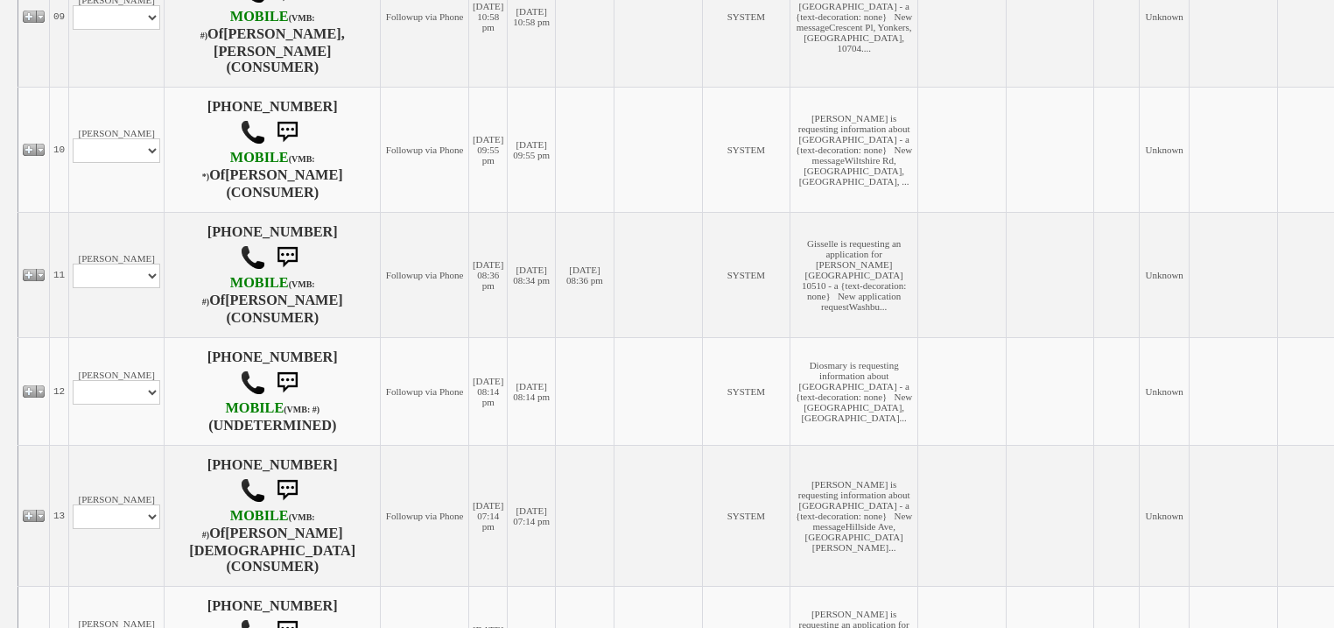
scroll to position [1471, 0]
